Goal: Information Seeking & Learning: Learn about a topic

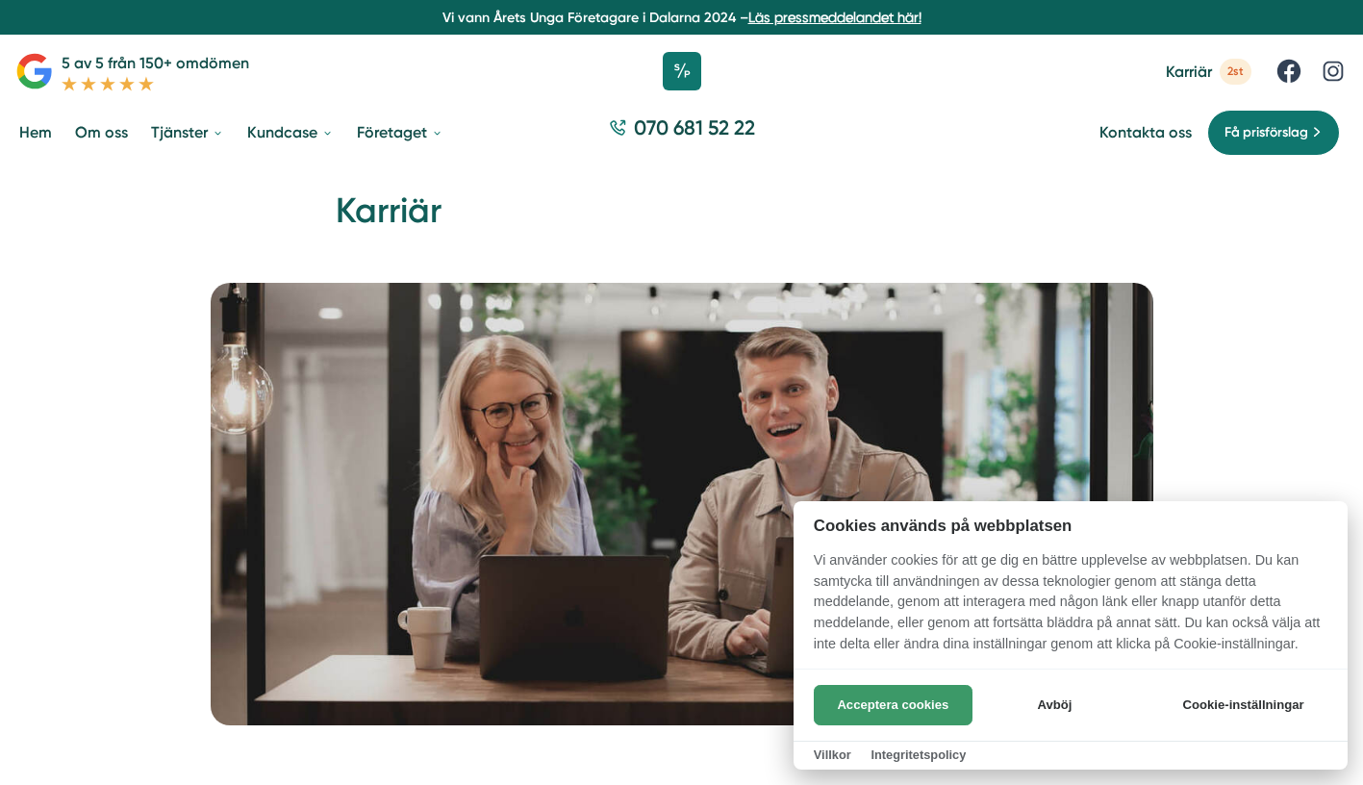
click at [841, 705] on button "Acceptera cookies" at bounding box center [893, 705] width 159 height 40
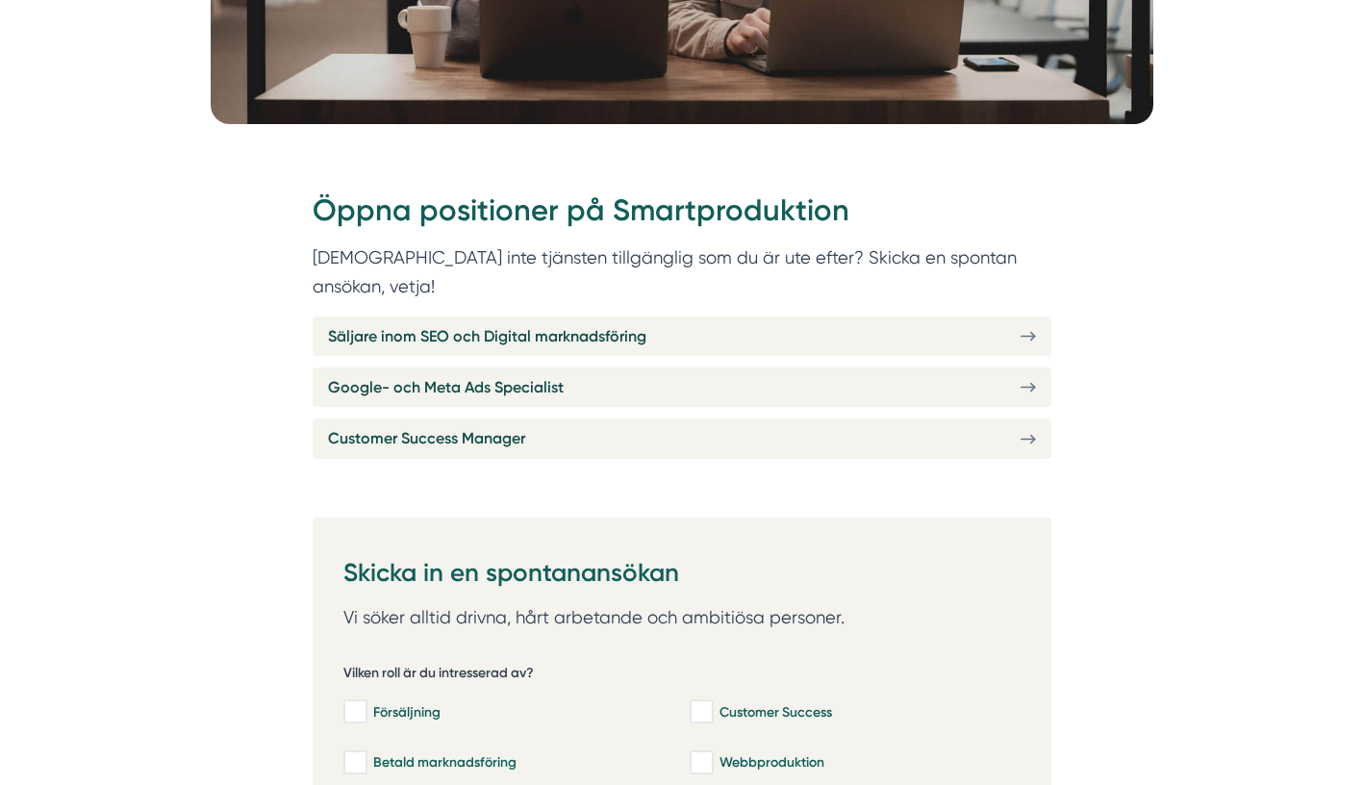
scroll to position [603, 0]
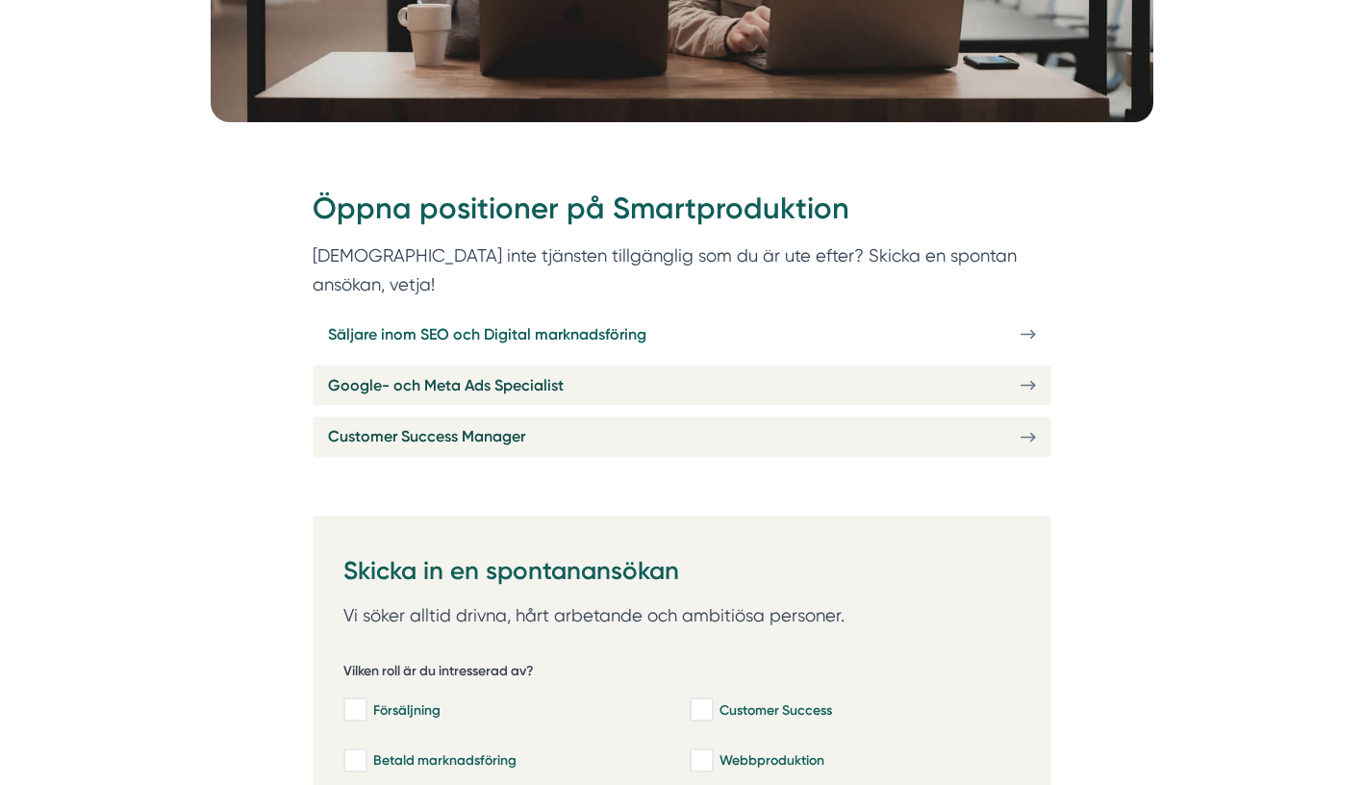
click at [716, 315] on link "Säljare inom SEO och Digital marknadsföring" at bounding box center [682, 334] width 739 height 39
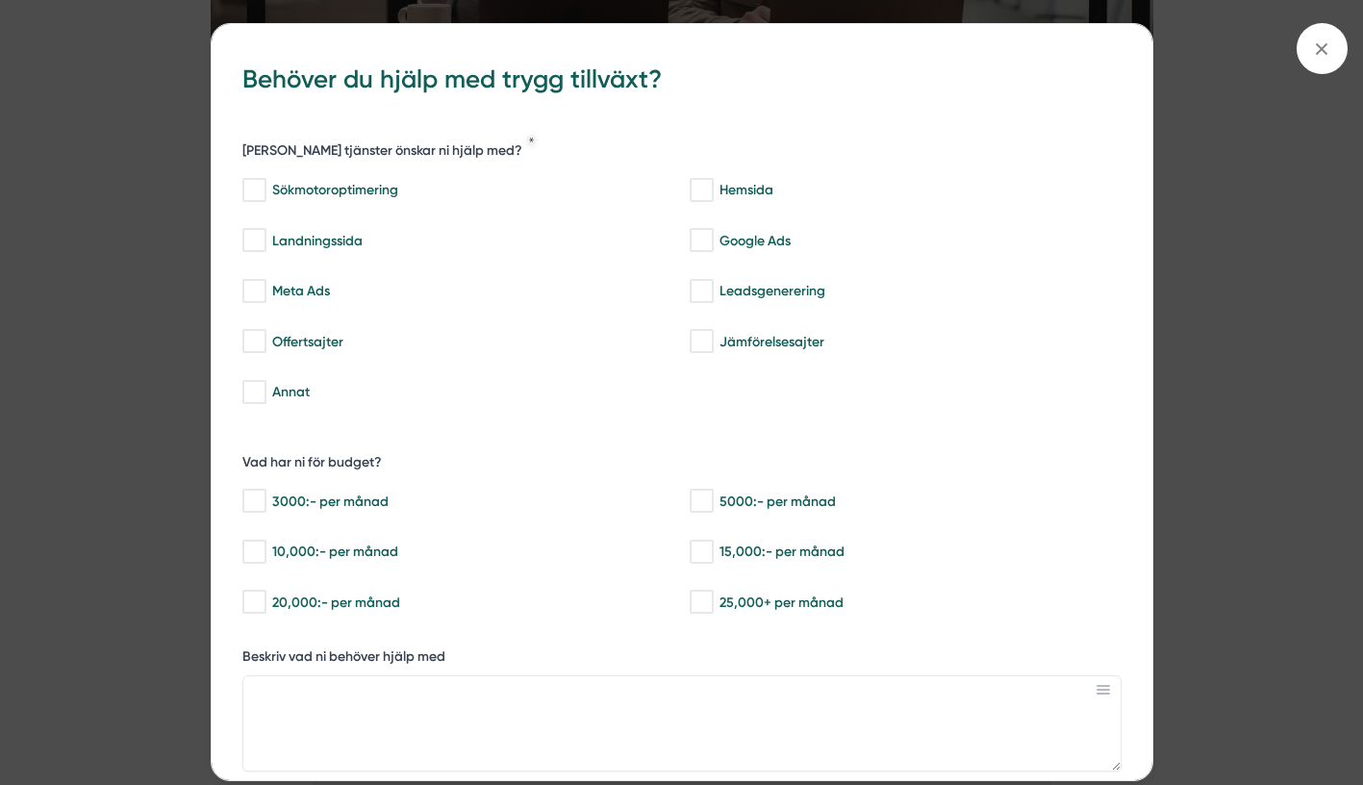
click at [1302, 183] on div "bbc9b822-b2c6-488a-ab3e-9a2d59e49c7c Behöver du hjälp med trygg tillväxt? Vilka…" at bounding box center [681, 392] width 1363 height 785
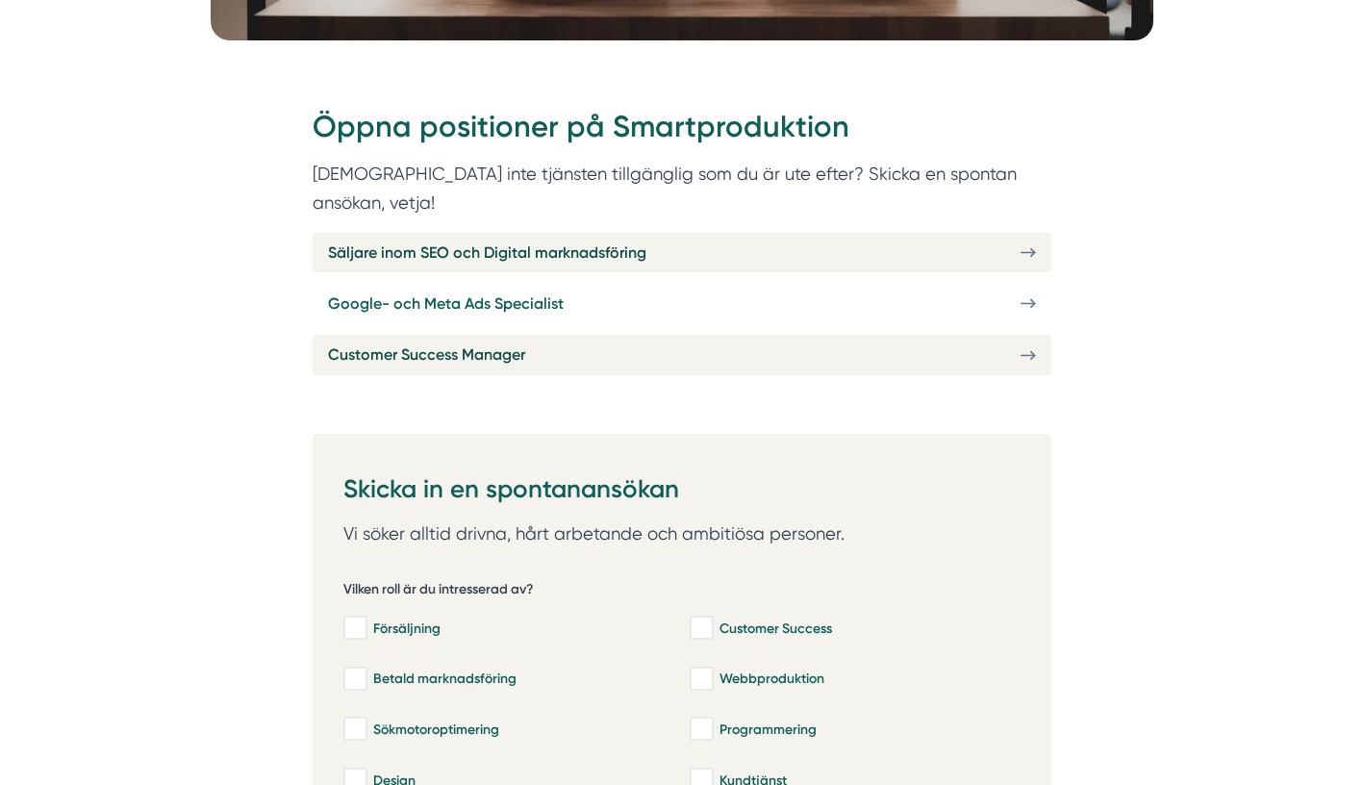
scroll to position [688, 0]
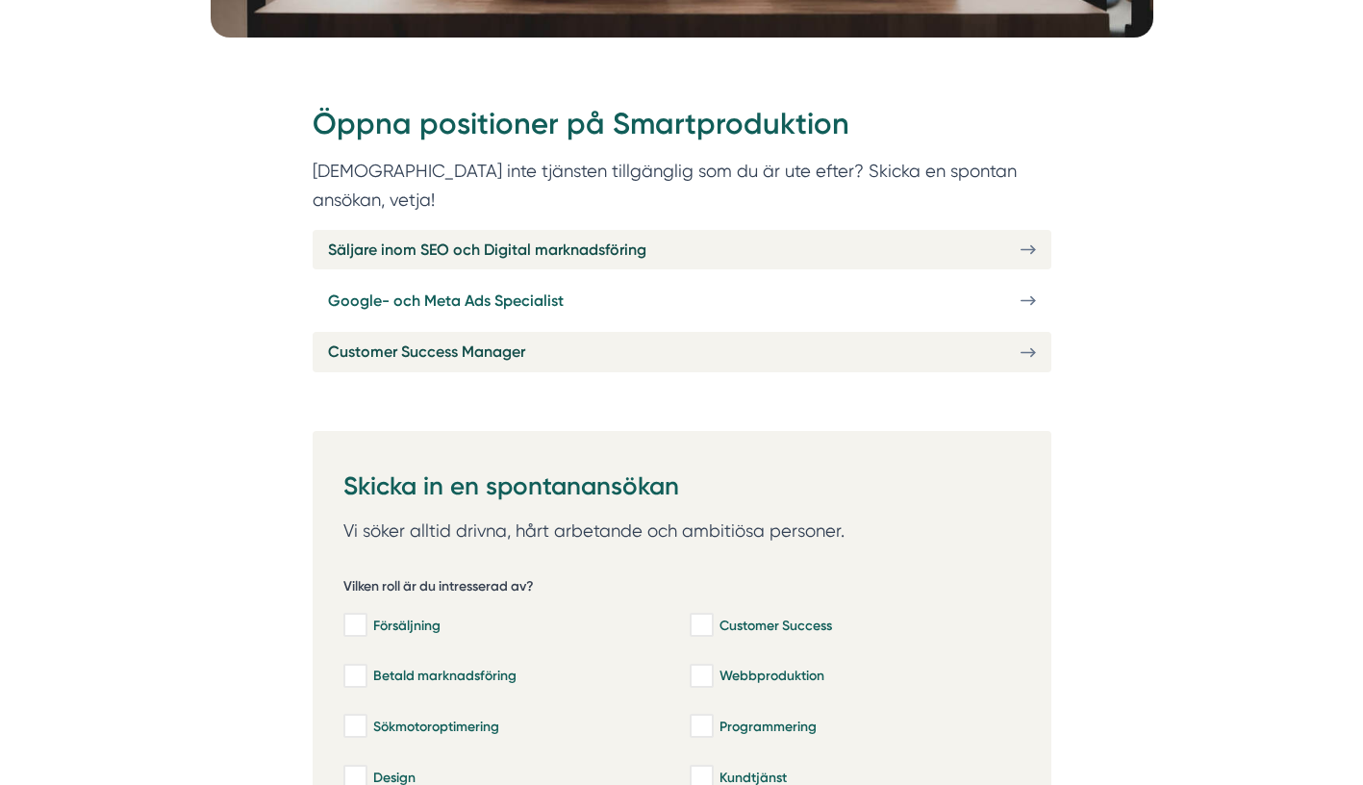
click at [620, 281] on link "Google- och Meta Ads Specialist" at bounding box center [682, 300] width 739 height 39
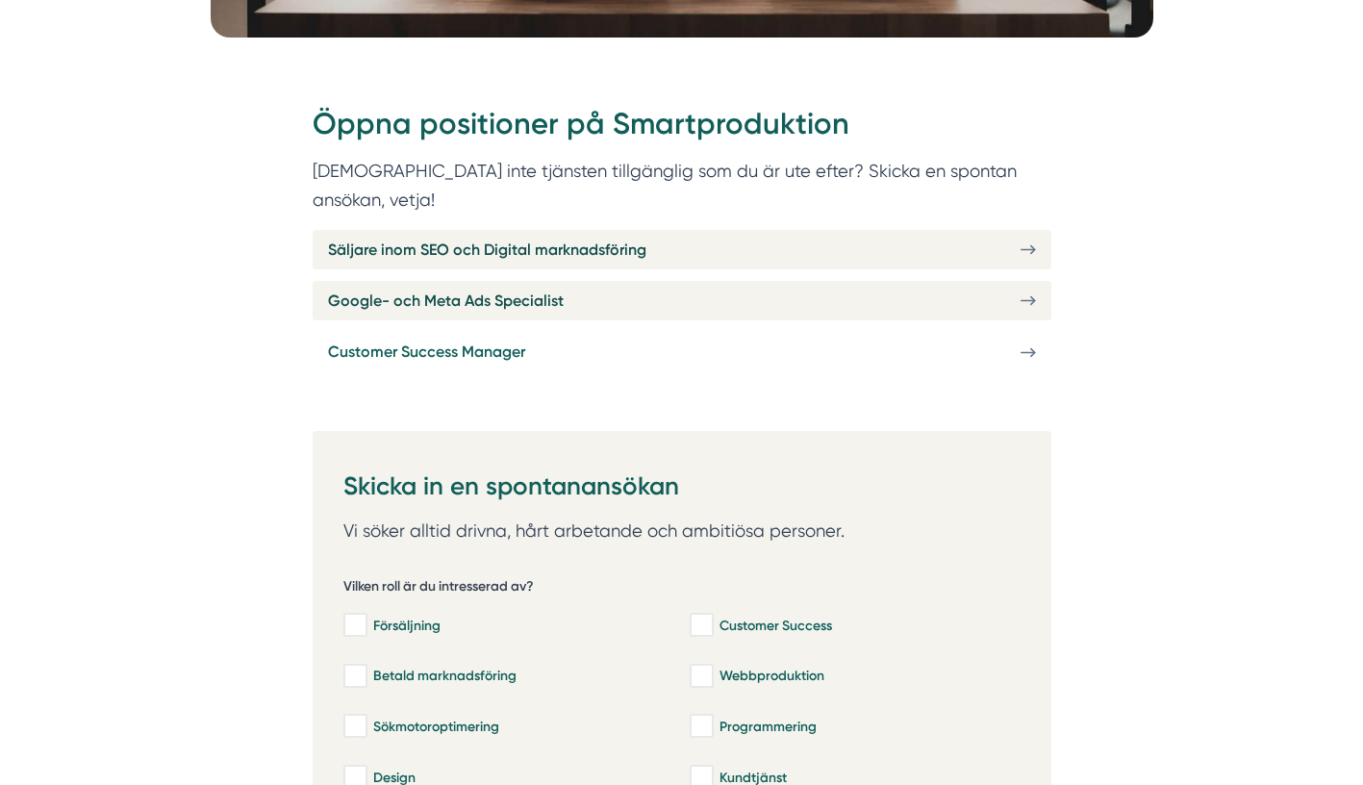
click at [435, 340] on span "Customer Success Manager" at bounding box center [426, 352] width 197 height 24
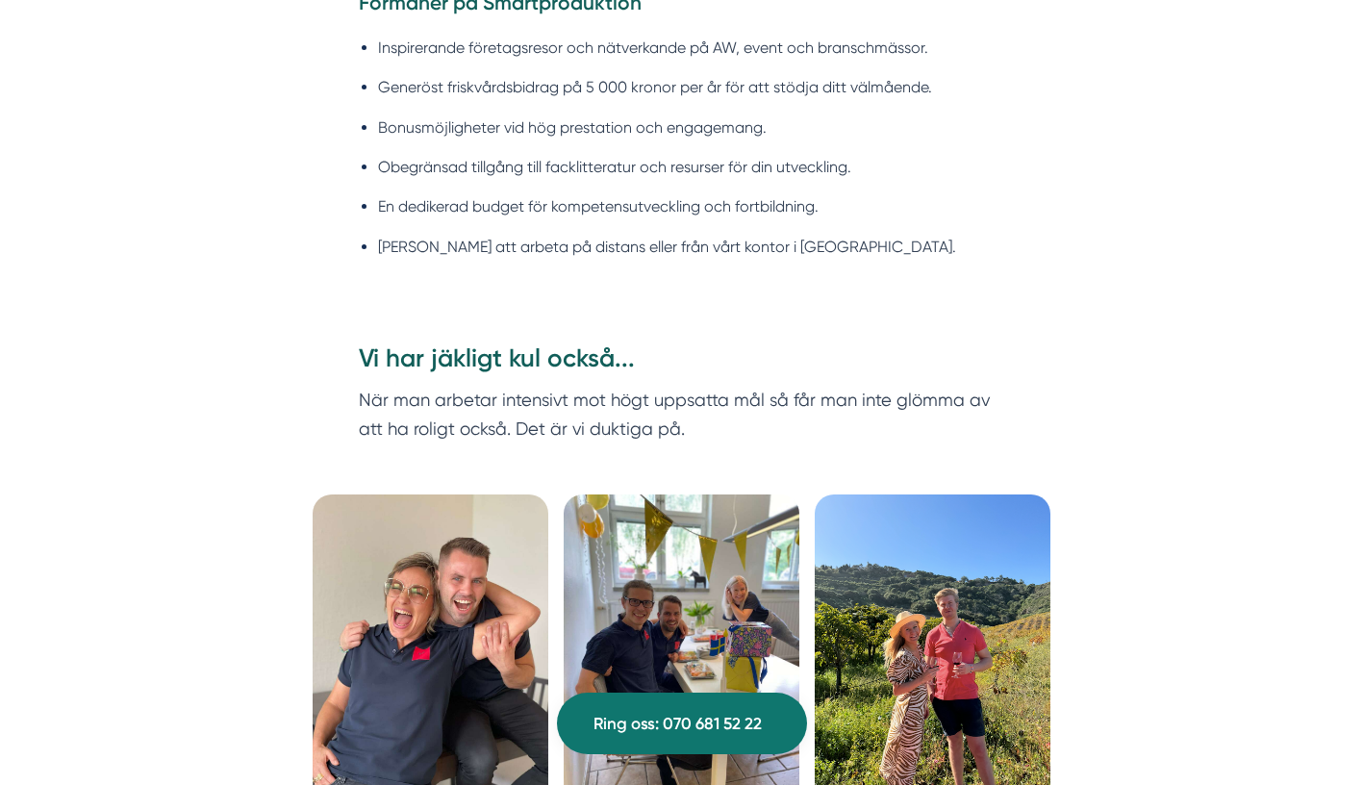
scroll to position [5642, 0]
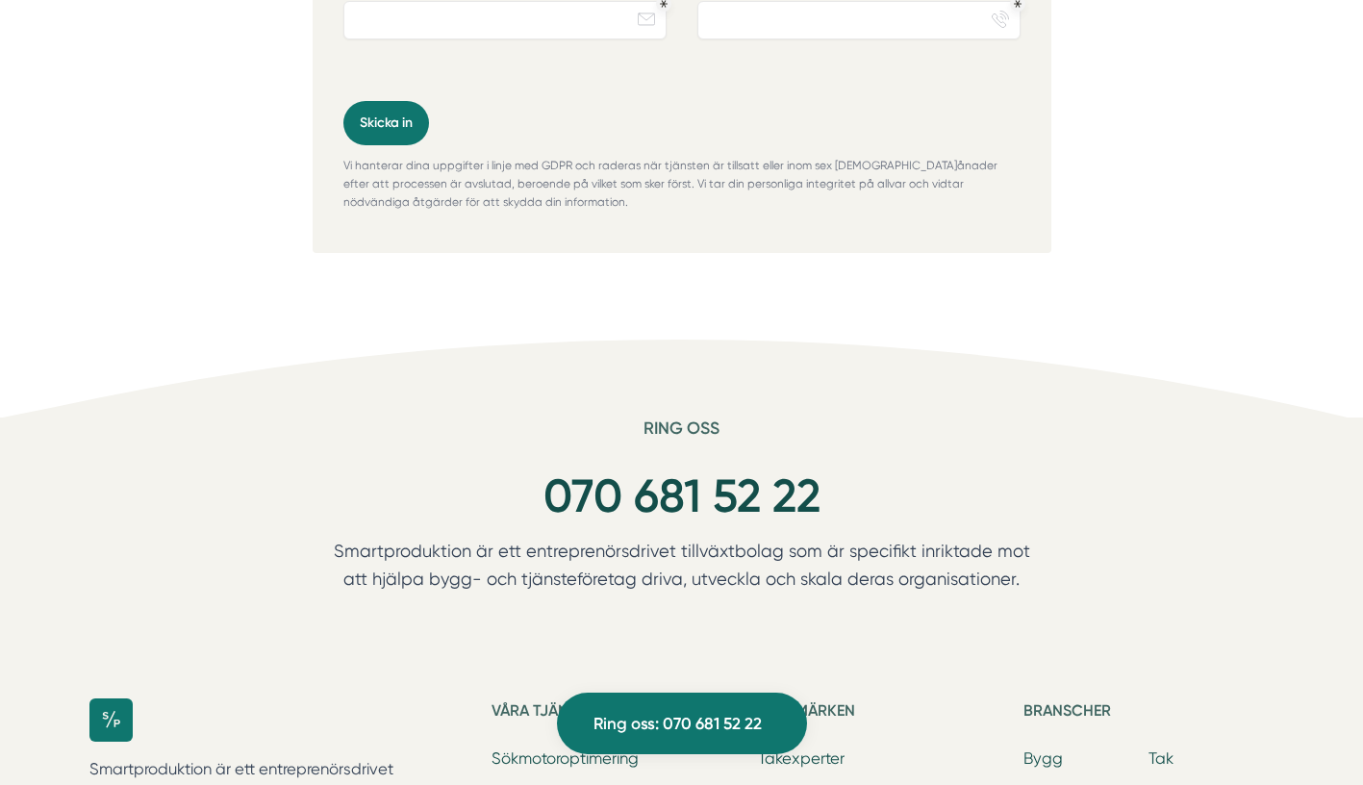
scroll to position [6593, 0]
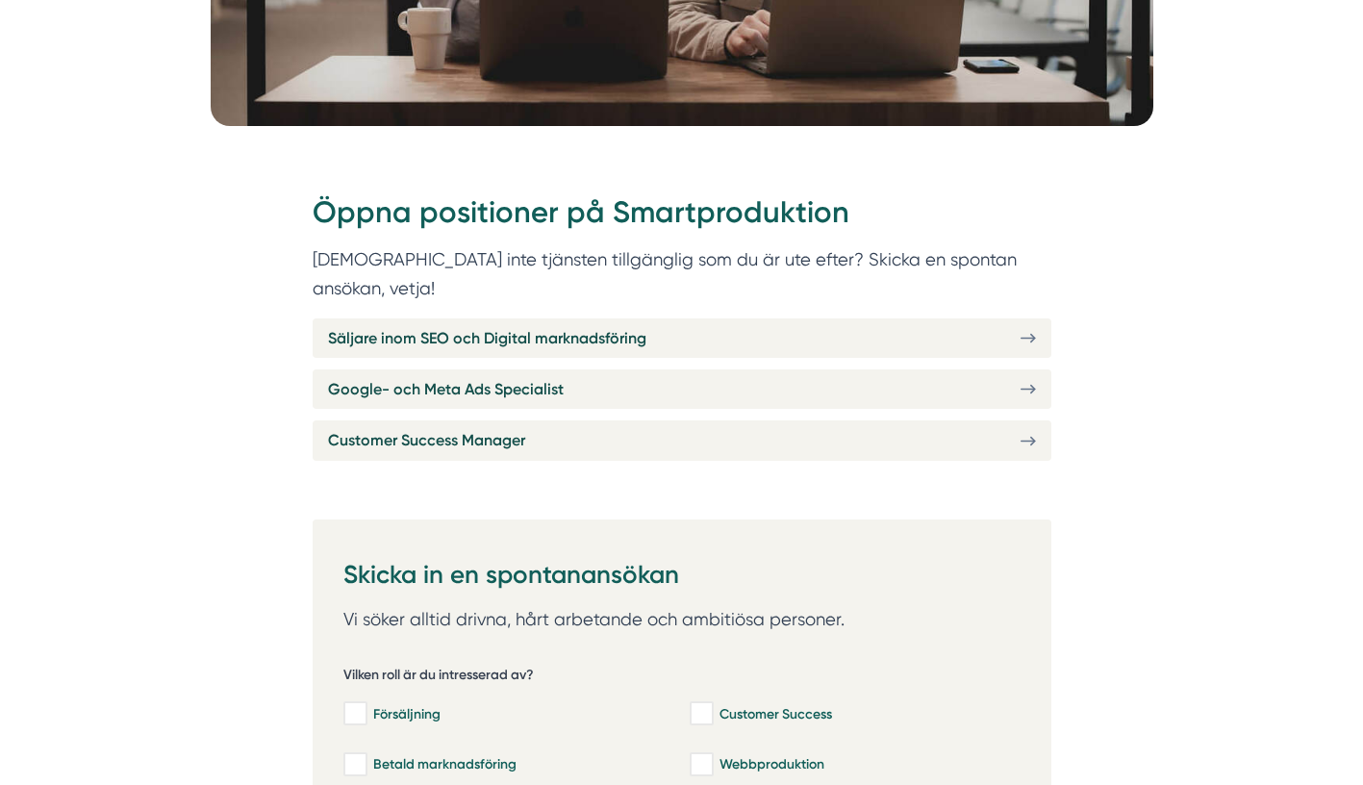
scroll to position [581, 0]
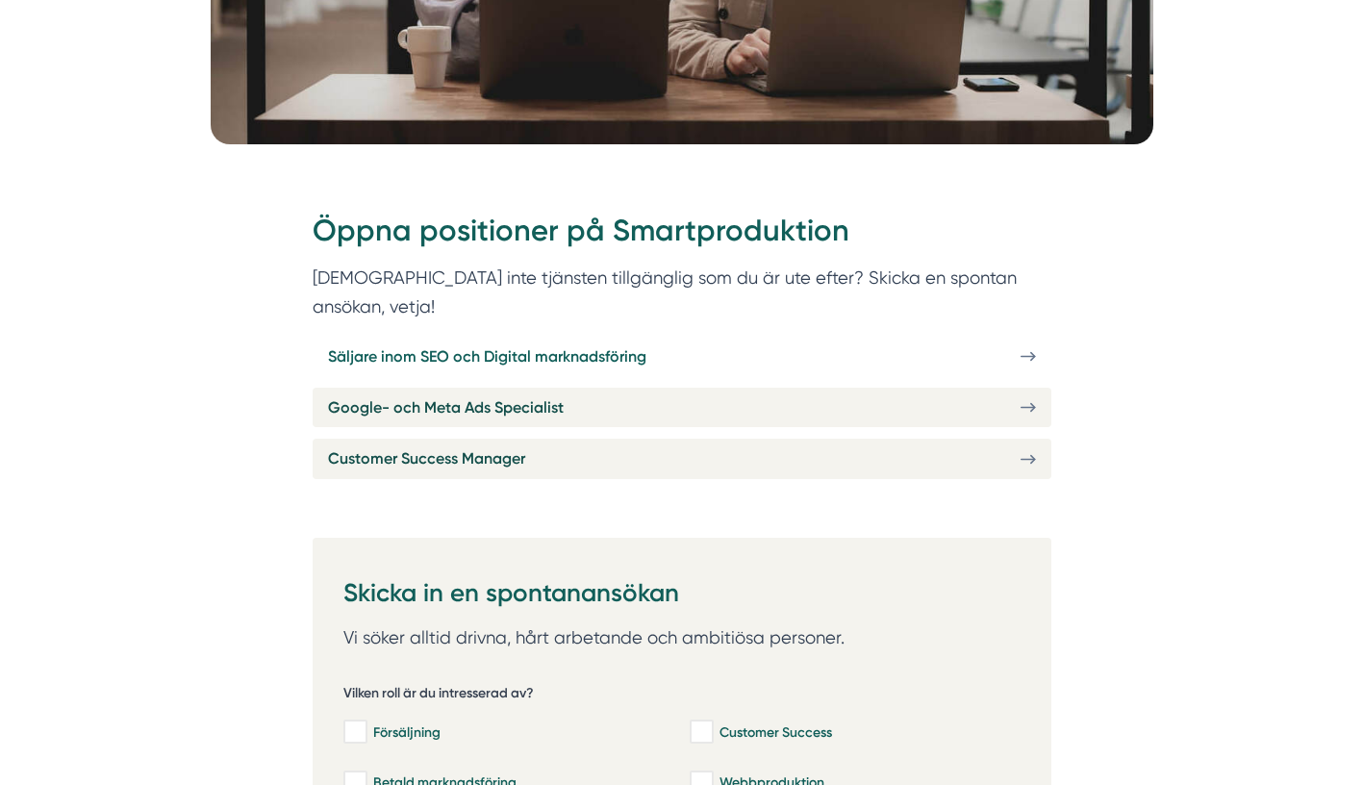
click at [583, 344] on span "Säljare inom SEO och Digital marknadsföring" at bounding box center [487, 356] width 318 height 24
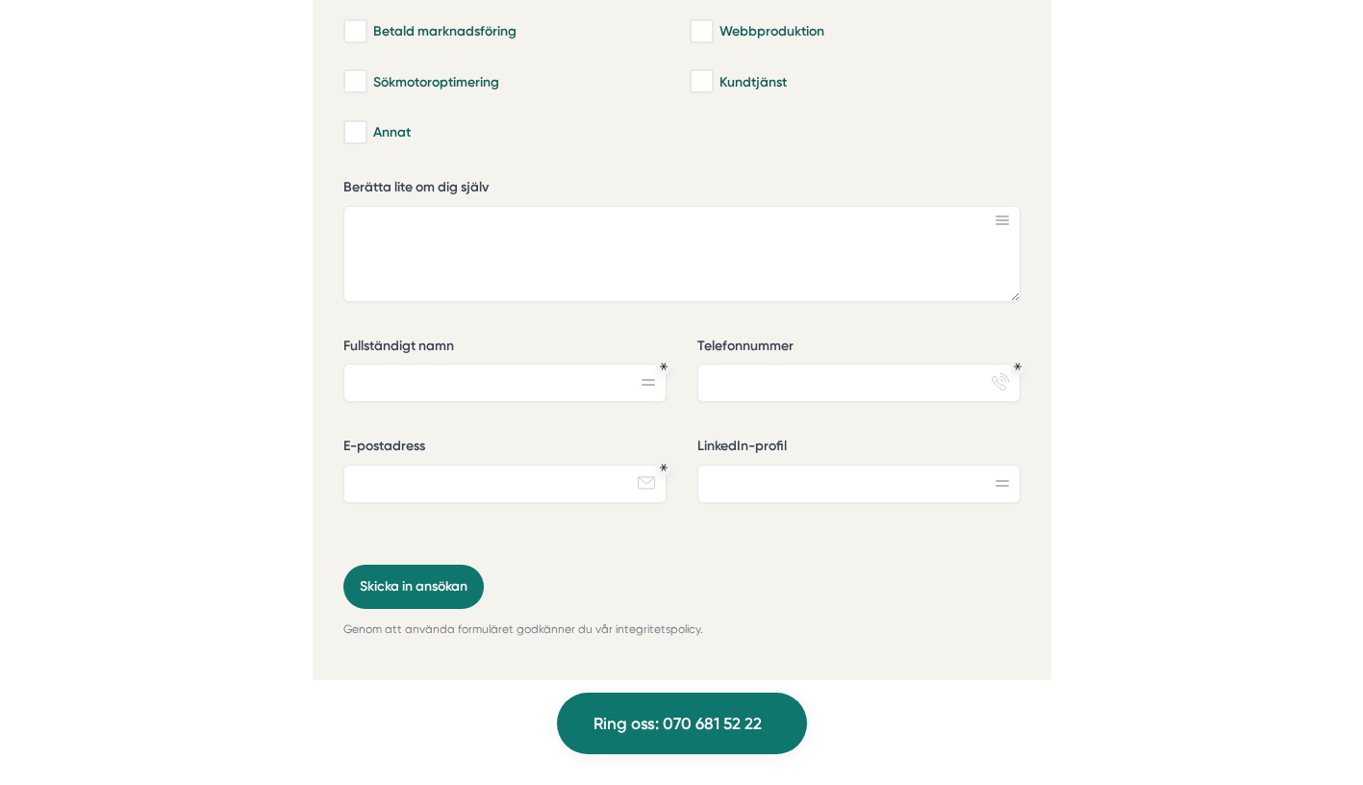
scroll to position [4695, 0]
